Goal: Transaction & Acquisition: Purchase product/service

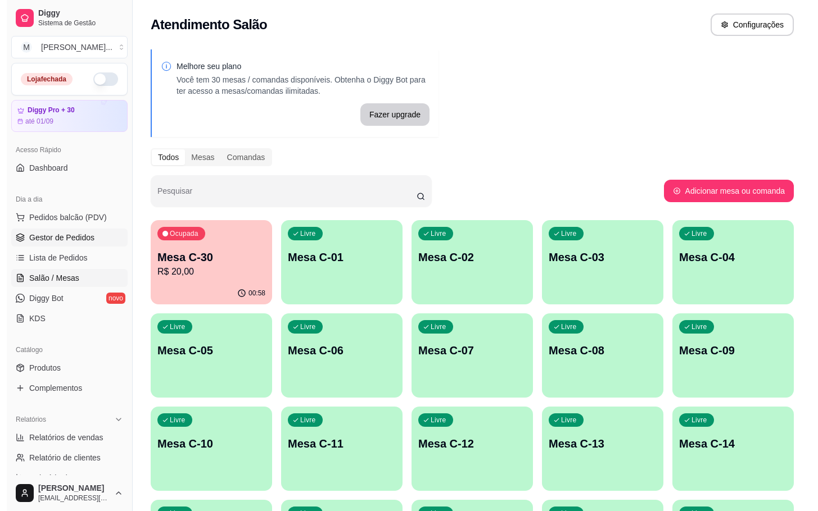
scroll to position [305, 0]
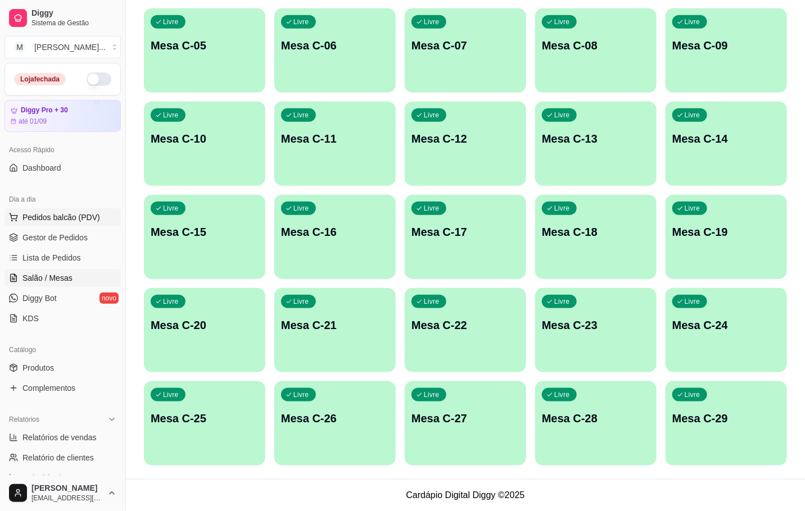
click at [36, 214] on span "Pedidos balcão (PDV)" at bounding box center [61, 217] width 78 height 11
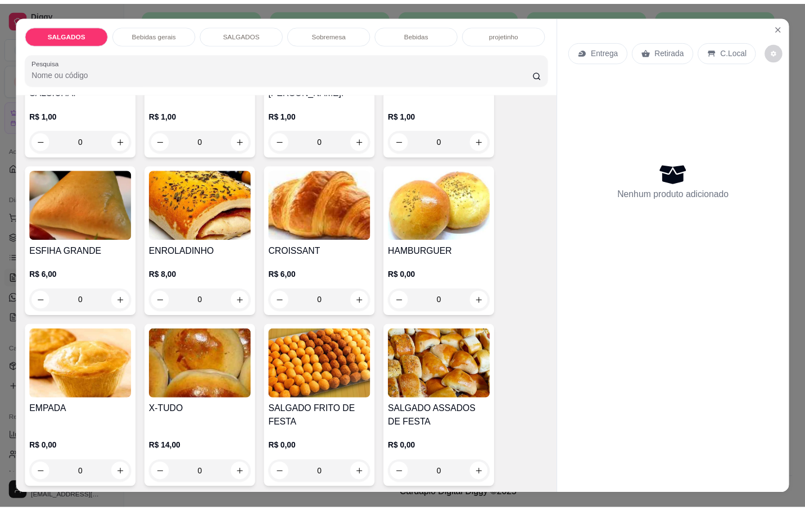
scroll to position [1433, 0]
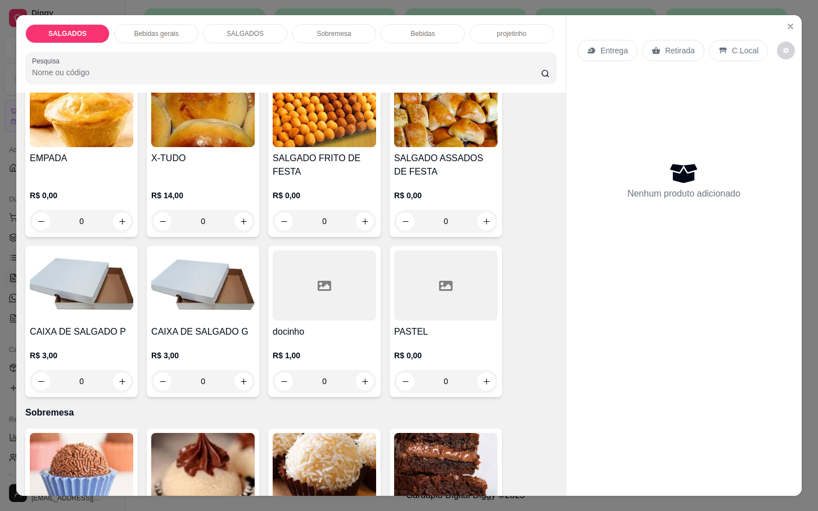
click at [334, 145] on div "[PERSON_NAME] FRITO [PERSON_NAME] R$ 0,00 0" at bounding box center [324, 154] width 112 height 165
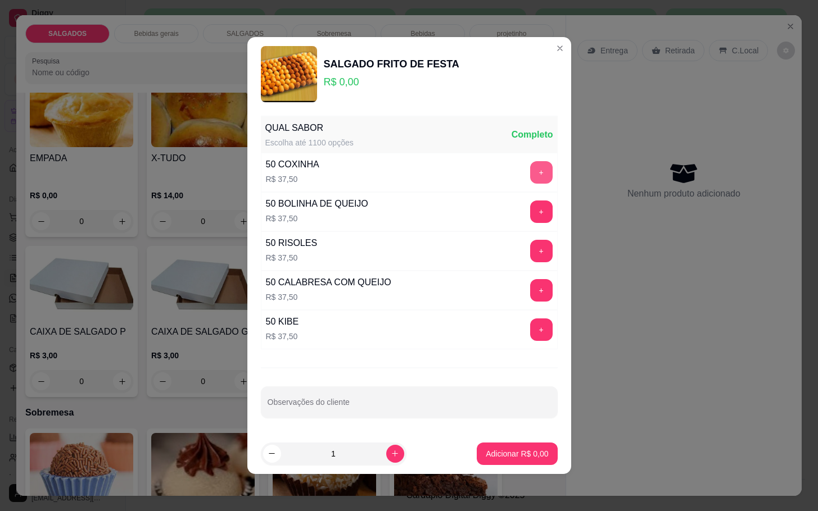
click at [530, 169] on button "+" at bounding box center [541, 172] width 22 height 22
click at [530, 208] on button "+" at bounding box center [541, 212] width 22 height 22
click at [522, 454] on p "Adicionar R$ 75,00" at bounding box center [514, 453] width 67 height 11
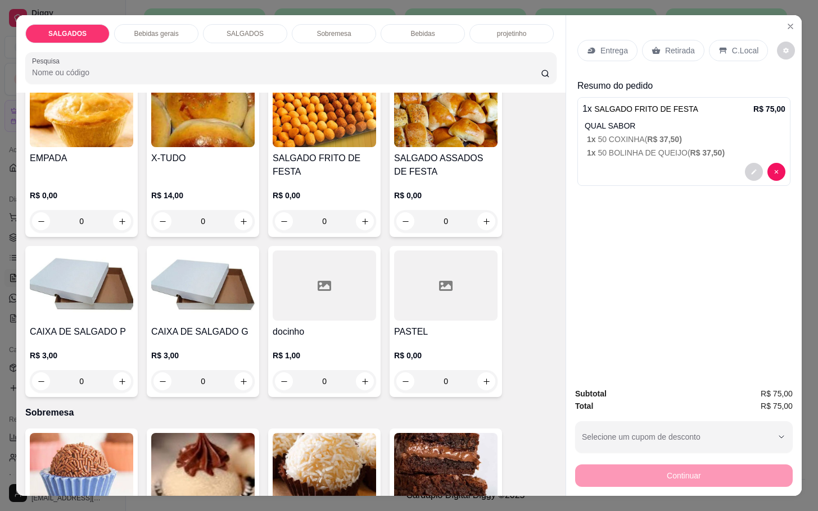
click at [665, 48] on p "Retirada" at bounding box center [680, 50] width 30 height 11
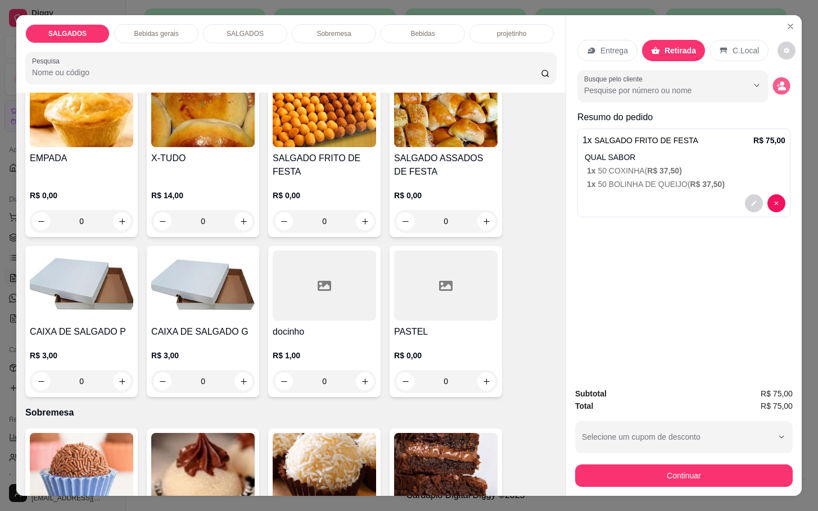
click at [778, 88] on div "Busque pelo cliente" at bounding box center [683, 85] width 213 height 31
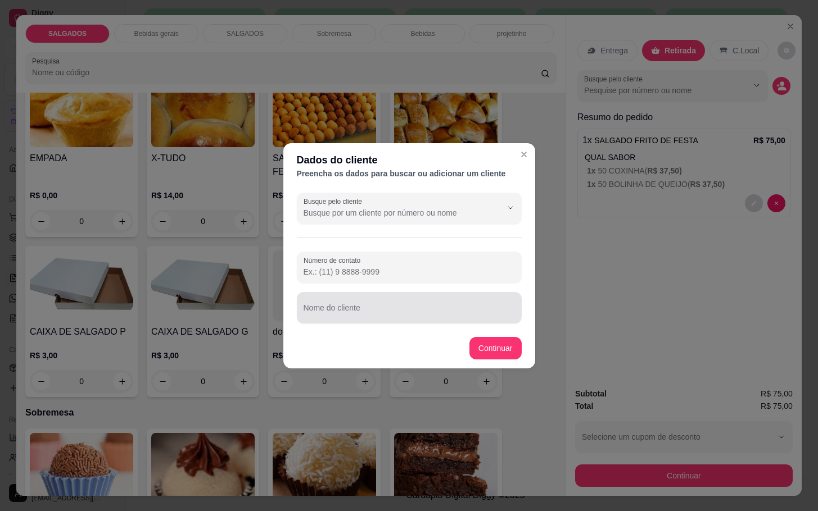
click at [375, 302] on div at bounding box center [408, 308] width 211 height 22
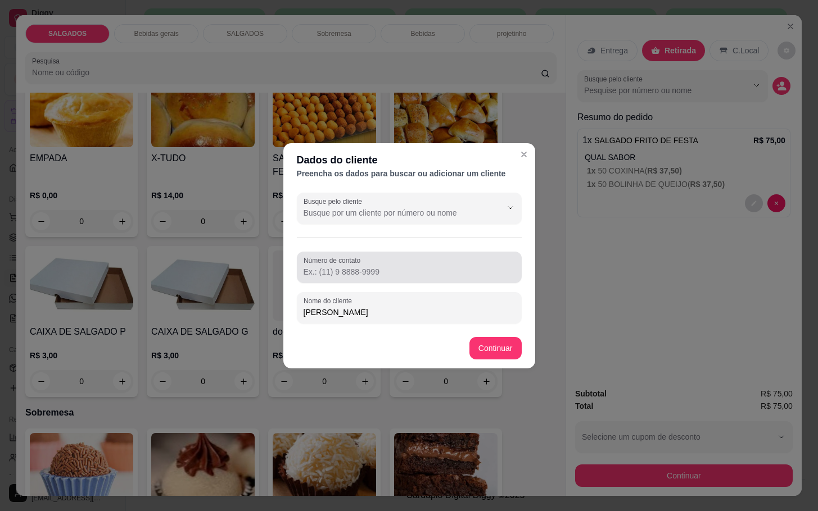
type input "[PERSON_NAME]"
click at [416, 266] on input "Número de contato" at bounding box center [408, 271] width 211 height 11
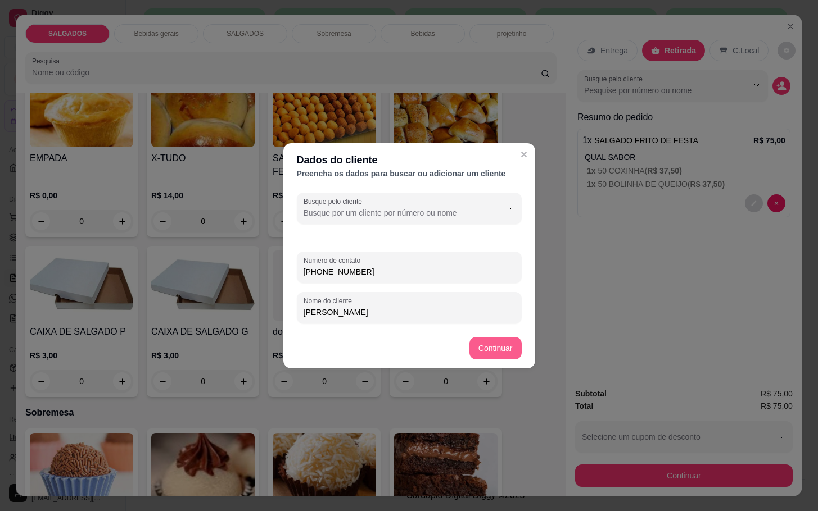
type input "[PHONE_NUMBER]"
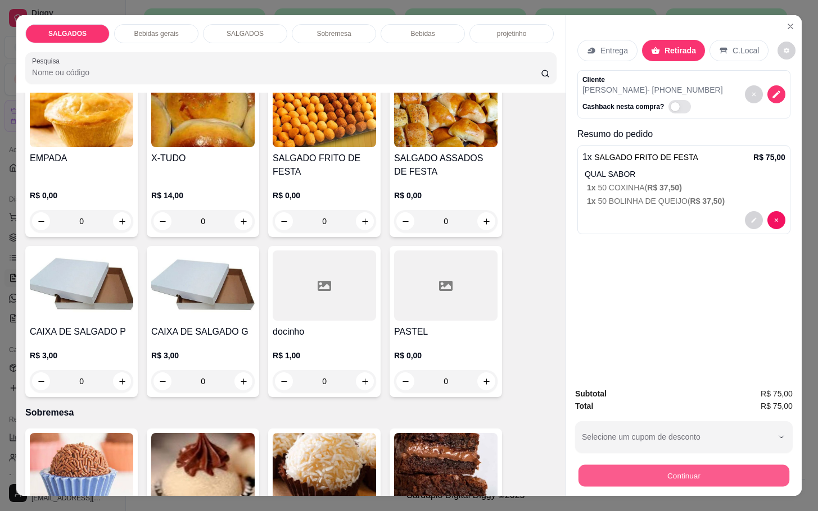
click at [639, 465] on button "Continuar" at bounding box center [683, 476] width 211 height 22
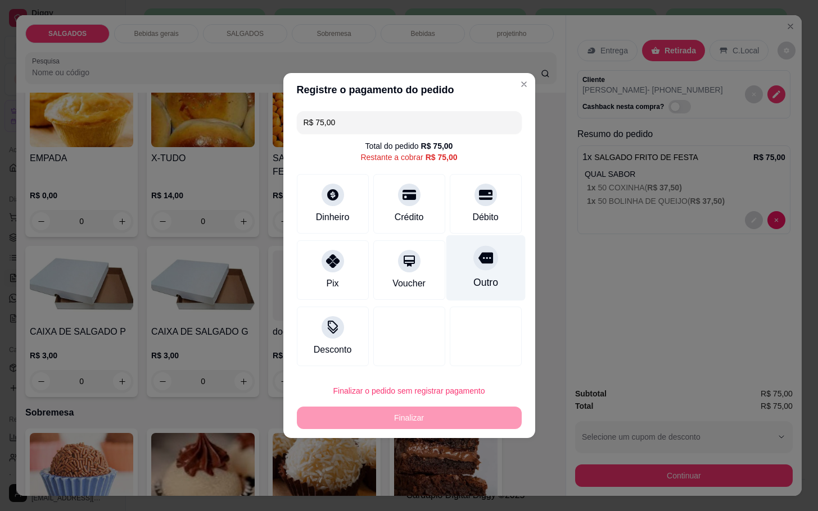
click at [480, 275] on div "Outro" at bounding box center [485, 282] width 25 height 15
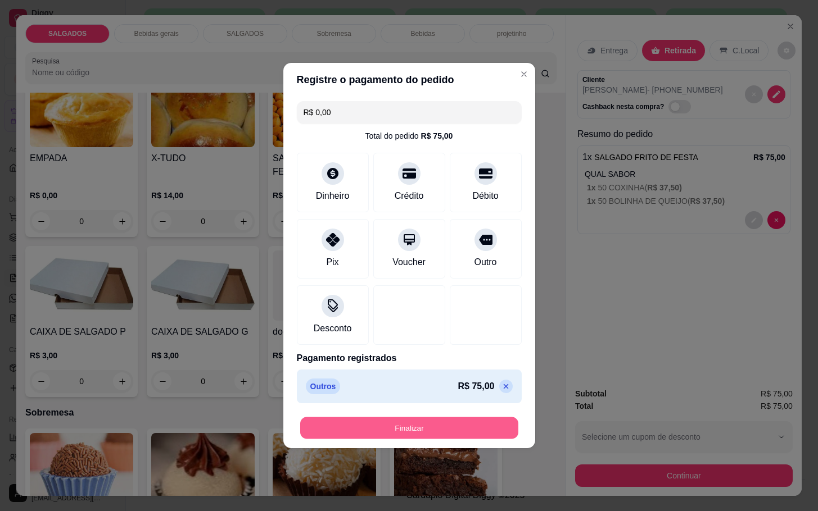
click at [403, 433] on button "Finalizar" at bounding box center [409, 429] width 218 height 22
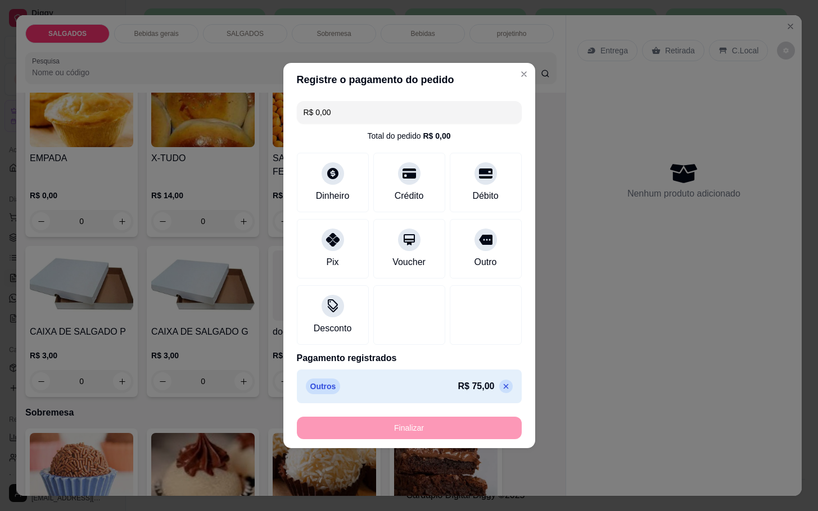
type input "-R$ 75,00"
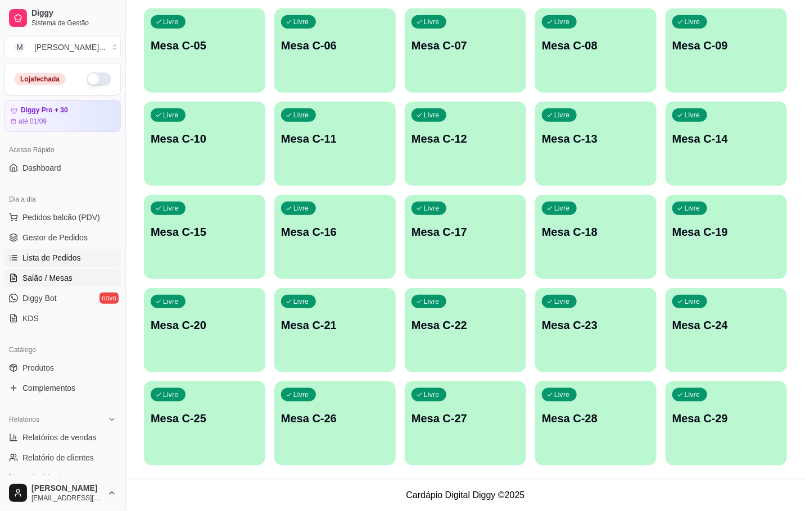
click at [67, 265] on link "Lista de Pedidos" at bounding box center [62, 258] width 116 height 18
